Goal: Find specific page/section: Find specific page/section

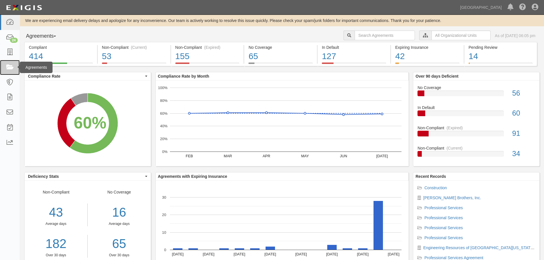
click at [4, 67] on link at bounding box center [10, 67] width 20 height 15
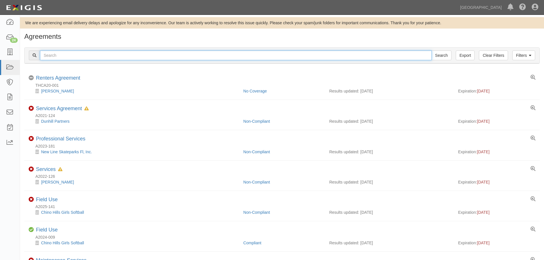
click at [75, 54] on input "text" at bounding box center [236, 56] width 392 height 10
type input "tyner"
click at [431, 51] on input "Search" at bounding box center [441, 56] width 20 height 10
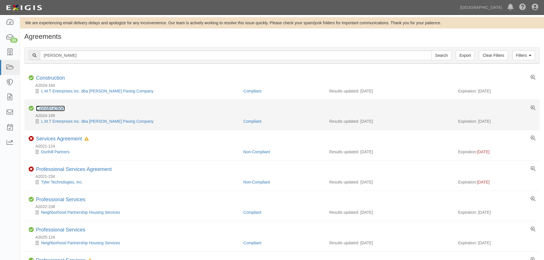
click at [60, 106] on link "Construction" at bounding box center [50, 109] width 29 height 6
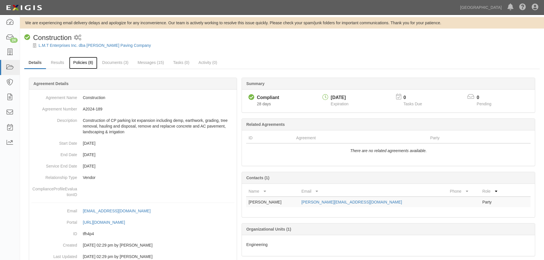
click at [88, 61] on link "Policies (8)" at bounding box center [83, 63] width 28 height 12
